Goal: Task Accomplishment & Management: Complete application form

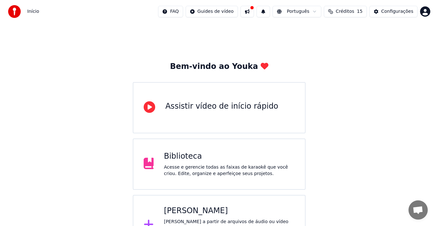
scroll to position [23, 0]
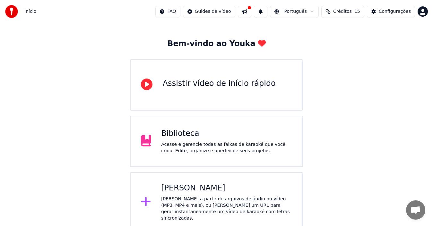
click at [145, 200] on icon at bounding box center [145, 201] width 9 height 9
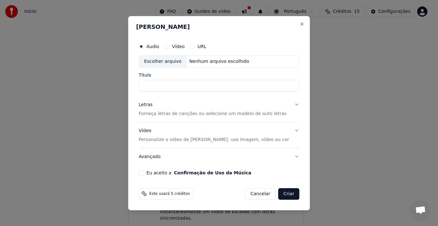
click at [178, 64] on div "Escolher arquivo" at bounding box center [163, 62] width 48 height 12
type input "**********"
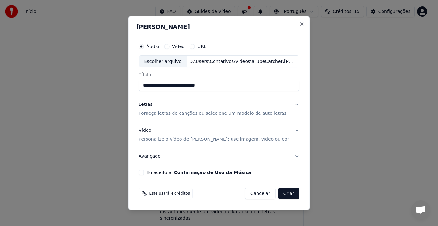
click at [293, 105] on button "Letras Forneça letras de canções ou selecione um modelo de auto letras" at bounding box center [219, 110] width 161 height 26
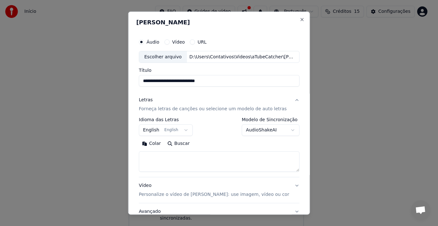
click at [181, 142] on button "Buscar" at bounding box center [178, 144] width 29 height 10
type textarea "**********"
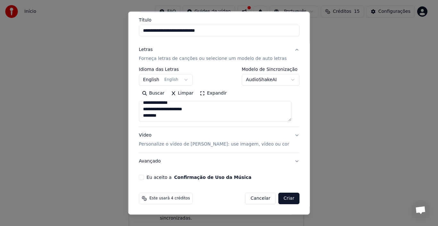
click at [290, 135] on button "Vídeo Personalize o vídeo de karaokê: use imagem, vídeo ou cor" at bounding box center [219, 140] width 161 height 26
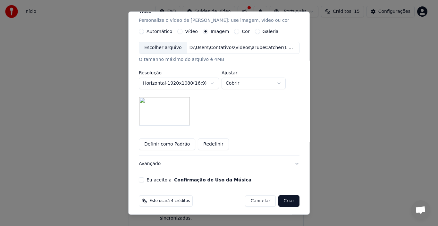
scroll to position [117, 0]
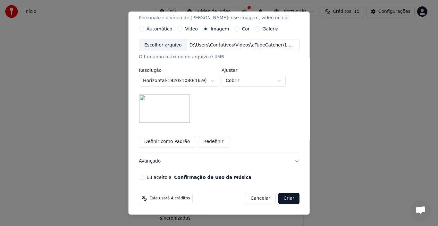
click at [143, 175] on button "Eu aceito a Confirmação de Uso da Música" at bounding box center [141, 177] width 5 height 5
click at [158, 141] on button "Definir como Padrão" at bounding box center [167, 142] width 56 height 12
click at [281, 199] on button "Criar" at bounding box center [288, 199] width 21 height 12
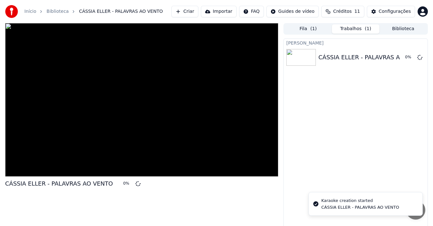
click at [196, 9] on button "Criar" at bounding box center [184, 12] width 27 height 12
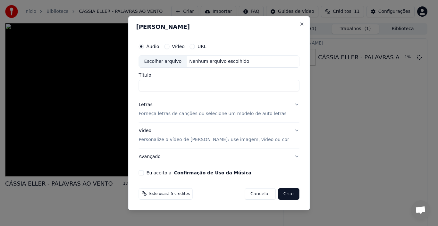
click at [176, 60] on div "Escolher arquivo" at bounding box center [163, 62] width 48 height 12
type input "**********"
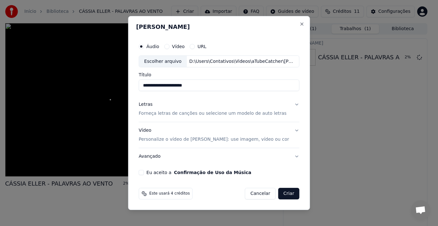
click at [292, 104] on button "Letras Forneça letras de canções ou selecione um modelo de auto letras" at bounding box center [219, 110] width 161 height 26
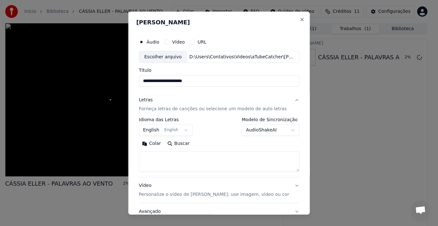
click at [181, 142] on button "Buscar" at bounding box center [178, 144] width 29 height 10
type textarea "**********"
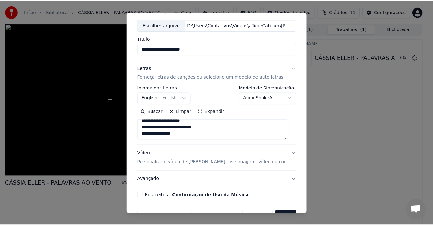
scroll to position [50, 0]
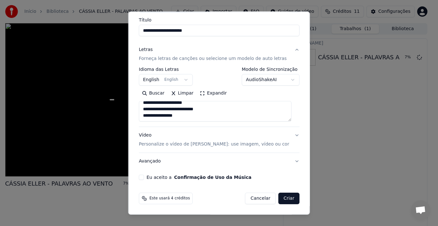
click at [146, 178] on div "Eu aceito a Confirmação de Uso da Música" at bounding box center [219, 177] width 161 height 5
click at [145, 175] on div "Eu aceito a Confirmação de Uso da Música" at bounding box center [219, 177] width 161 height 5
click at [144, 177] on button "Eu aceito a Confirmação de Uso da Música" at bounding box center [141, 177] width 5 height 5
click at [286, 196] on button "Criar" at bounding box center [288, 199] width 21 height 12
select select "**"
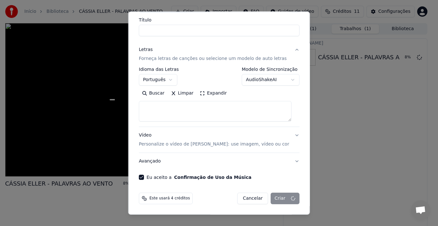
select select
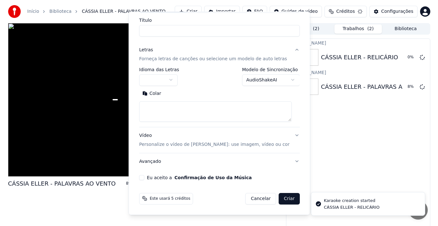
scroll to position [0, 0]
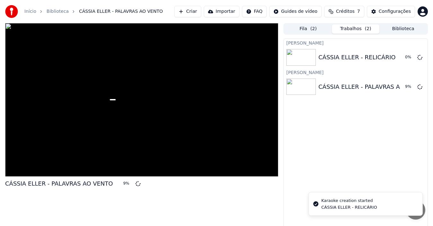
click at [201, 12] on button "Criar" at bounding box center [187, 12] width 27 height 12
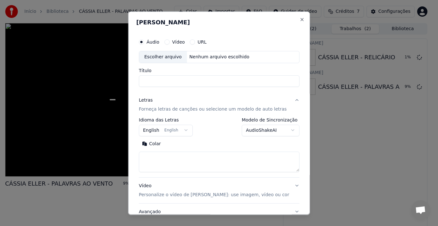
click at [173, 55] on div "Escolher arquivo" at bounding box center [163, 57] width 48 height 12
type input "**********"
click at [183, 144] on button "Buscar" at bounding box center [178, 144] width 29 height 10
type textarea "**********"
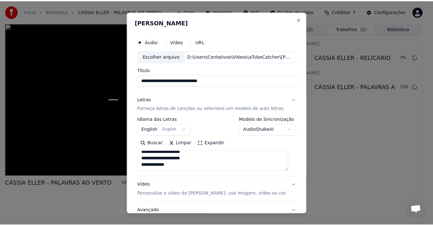
scroll to position [50, 0]
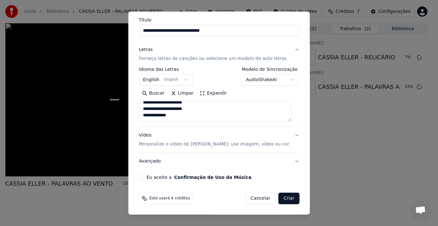
click at [142, 176] on button "Eu aceito a Confirmação de Uso da Música" at bounding box center [141, 177] width 5 height 5
click at [284, 199] on button "Criar" at bounding box center [288, 199] width 21 height 12
select select "**"
select select
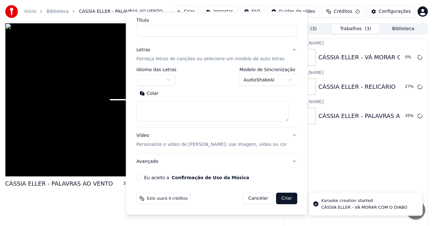
scroll to position [0, 0]
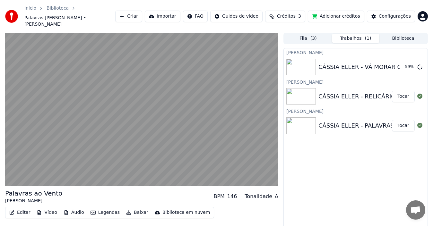
click at [336, 121] on div "CÁSSIA ELLER - PALAVRAS AO VENTO" at bounding box center [372, 125] width 108 height 9
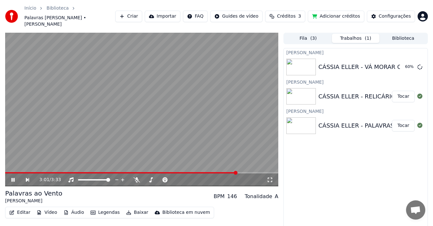
scroll to position [10, 0]
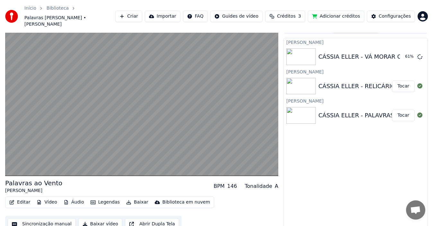
click at [91, 218] on button "Baixar vídeo" at bounding box center [100, 224] width 44 height 12
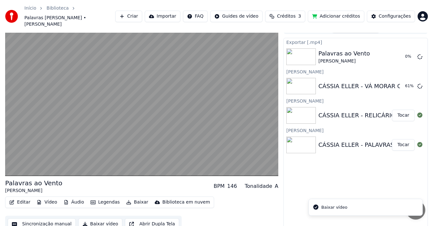
click at [360, 116] on div "[PERSON_NAME] - RELICÁRIO Tocar" at bounding box center [356, 116] width 144 height 22
click at [398, 110] on button "Tocar" at bounding box center [403, 116] width 23 height 12
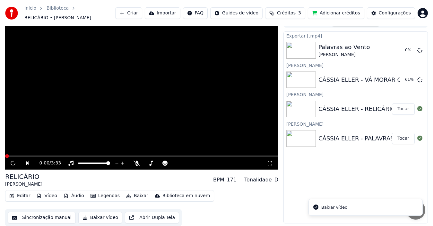
scroll to position [7, 0]
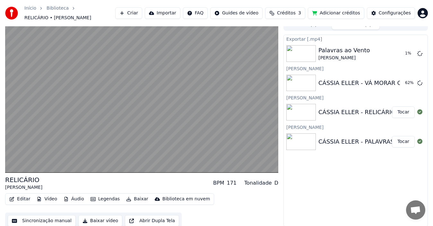
click at [102, 219] on button "Baixar vídeo" at bounding box center [100, 221] width 44 height 12
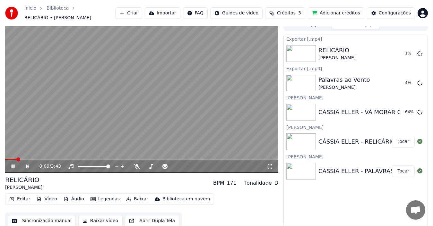
click at [13, 164] on icon at bounding box center [17, 166] width 14 height 5
click at [403, 110] on button "Tocar" at bounding box center [403, 112] width 23 height 12
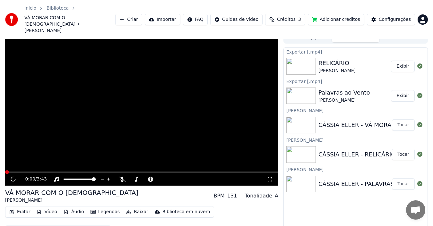
scroll to position [10, 0]
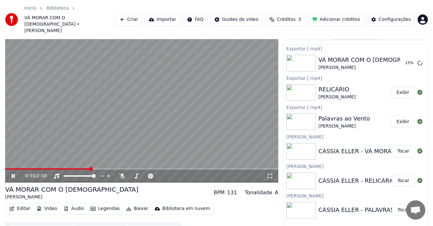
click at [14, 174] on icon at bounding box center [13, 176] width 3 height 4
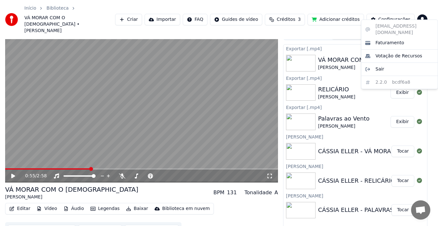
click at [420, 12] on html "Início Biblioteca VÁ MORAR COM O [DEMOGRAPHIC_DATA] • [PERSON_NAME] Criar Impor…" at bounding box center [219, 103] width 438 height 226
click at [382, 66] on span "Sair" at bounding box center [380, 69] width 9 height 6
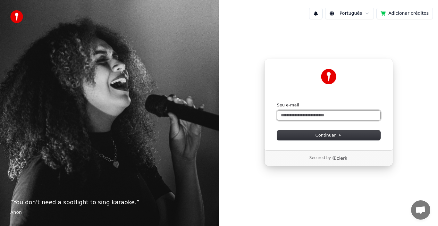
click at [296, 116] on input "Seu e-mail" at bounding box center [328, 116] width 103 height 10
click at [288, 116] on input "Seu e-mail" at bounding box center [328, 116] width 103 height 10
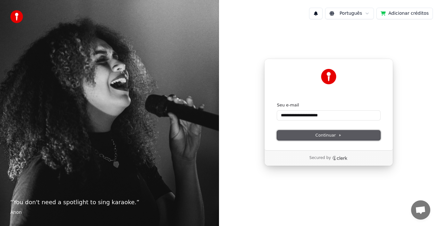
click at [314, 137] on button "Continuar" at bounding box center [328, 136] width 103 height 10
type input "**********"
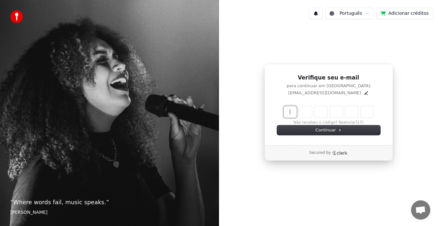
click at [292, 114] on input "Enter verification code" at bounding box center [335, 112] width 103 height 12
type input "******"
